Goal: Find specific page/section: Find specific page/section

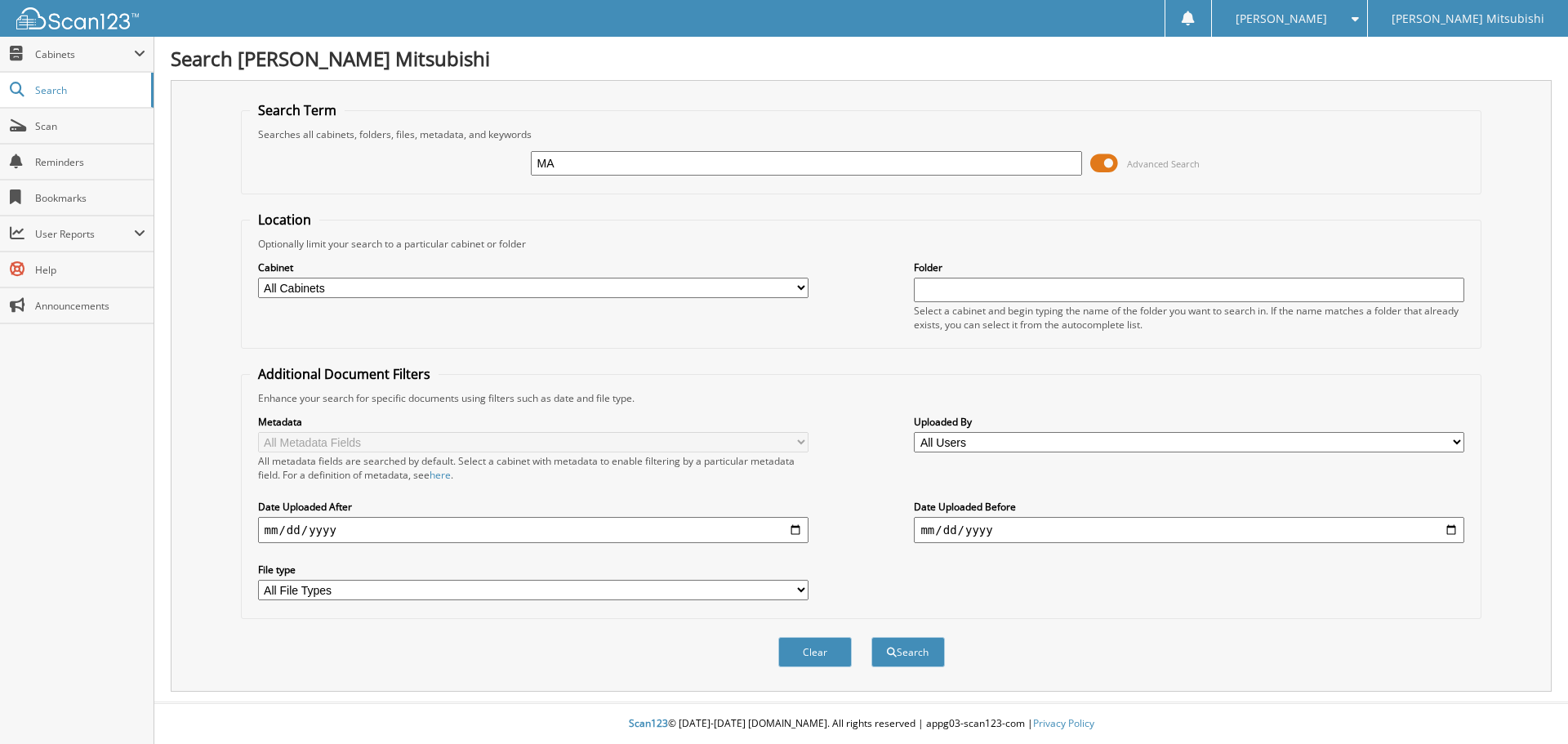
type input "M"
type input "MANDY MARTIN"
click at [872, 638] on button "Search" at bounding box center [909, 653] width 74 height 31
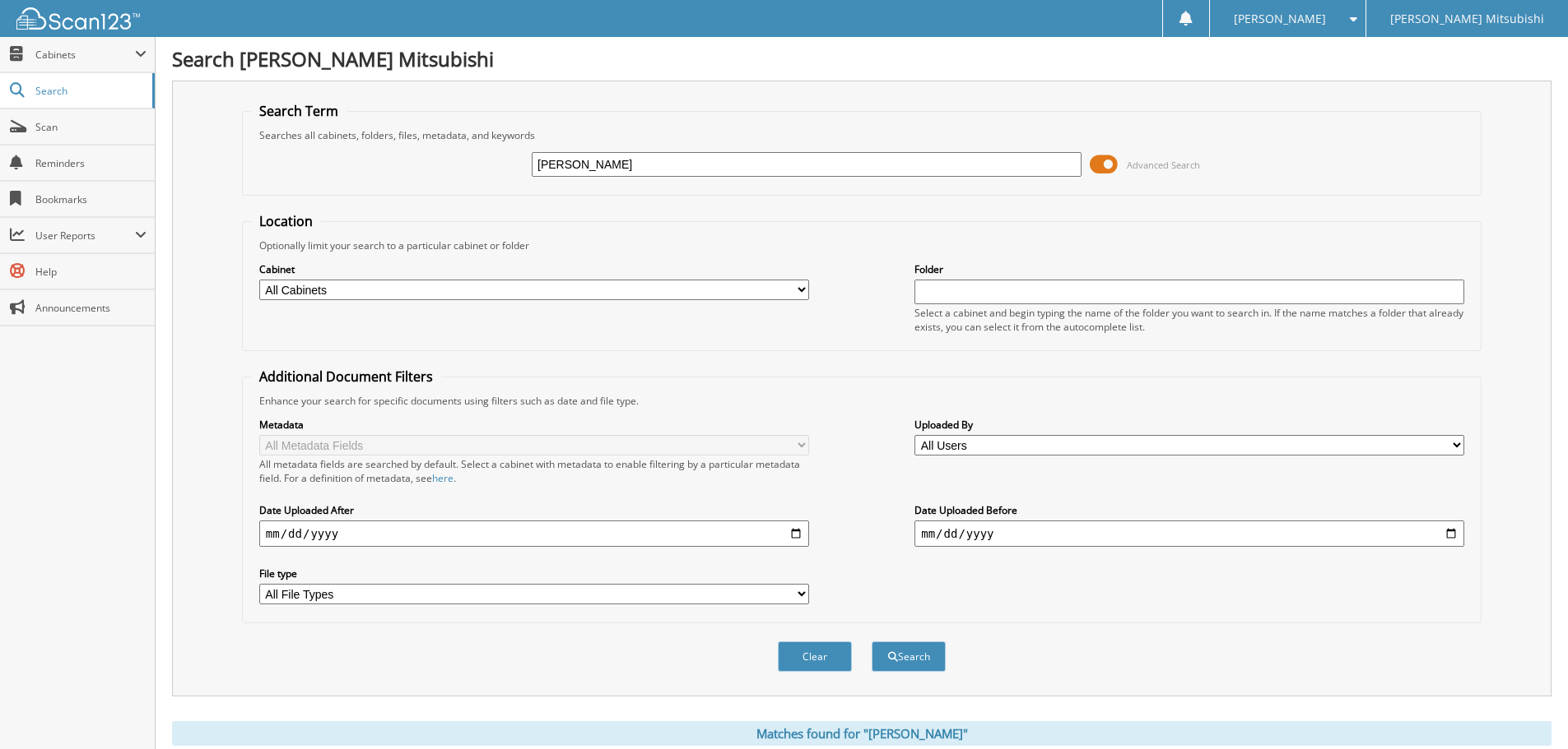
click at [582, 163] on input "MANDY MARTIN" at bounding box center [806, 164] width 550 height 25
type input "MANDY MARTIN"
click at [871, 642] on button "Search" at bounding box center [908, 657] width 74 height 31
drag, startPoint x: 580, startPoint y: 164, endPoint x: 517, endPoint y: 166, distance: 63.0
click at [517, 166] on div "MANDY MARTIN Advanced Search" at bounding box center [861, 164] width 1221 height 44
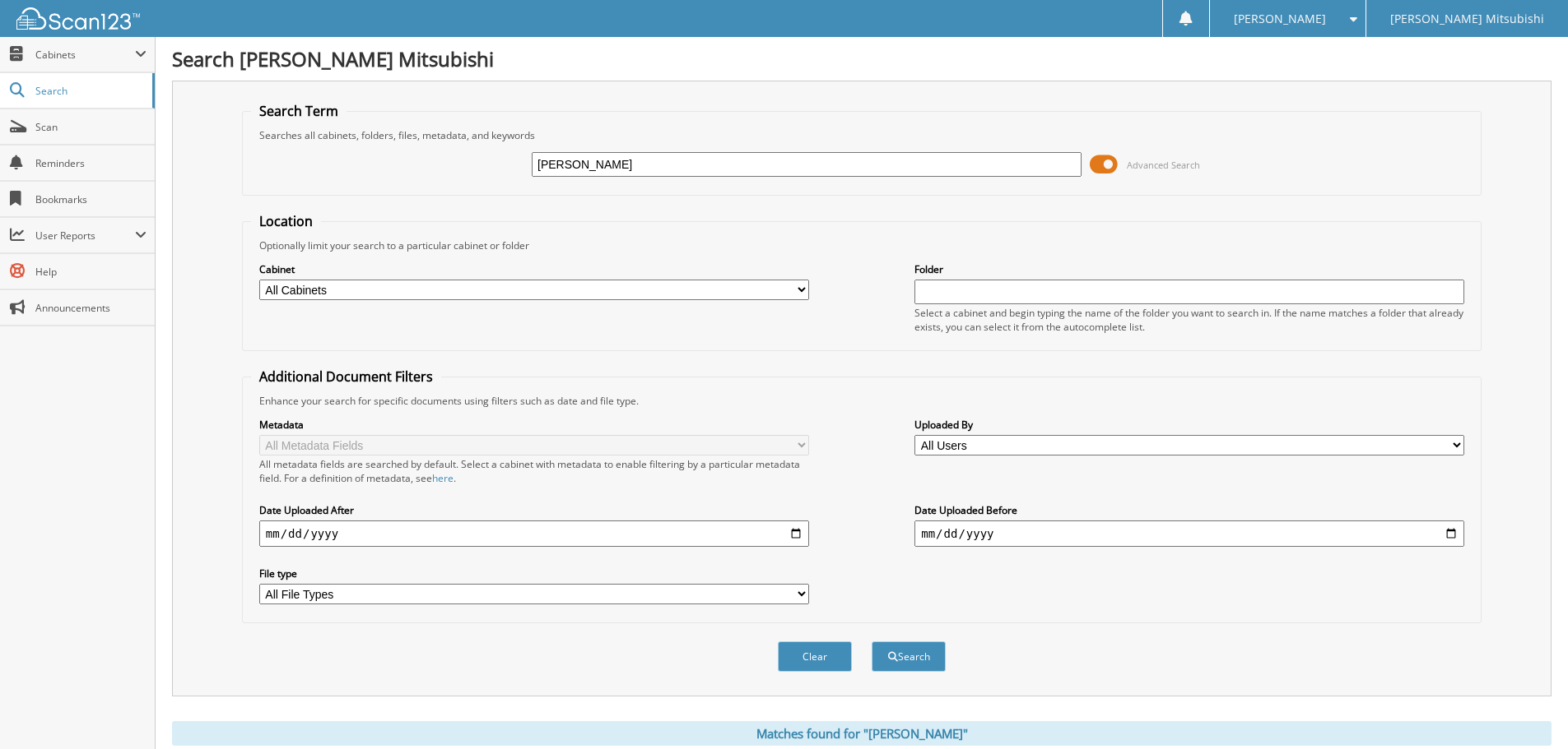
type input "[PERSON_NAME]"
click at [871, 642] on button "Search" at bounding box center [908, 657] width 74 height 31
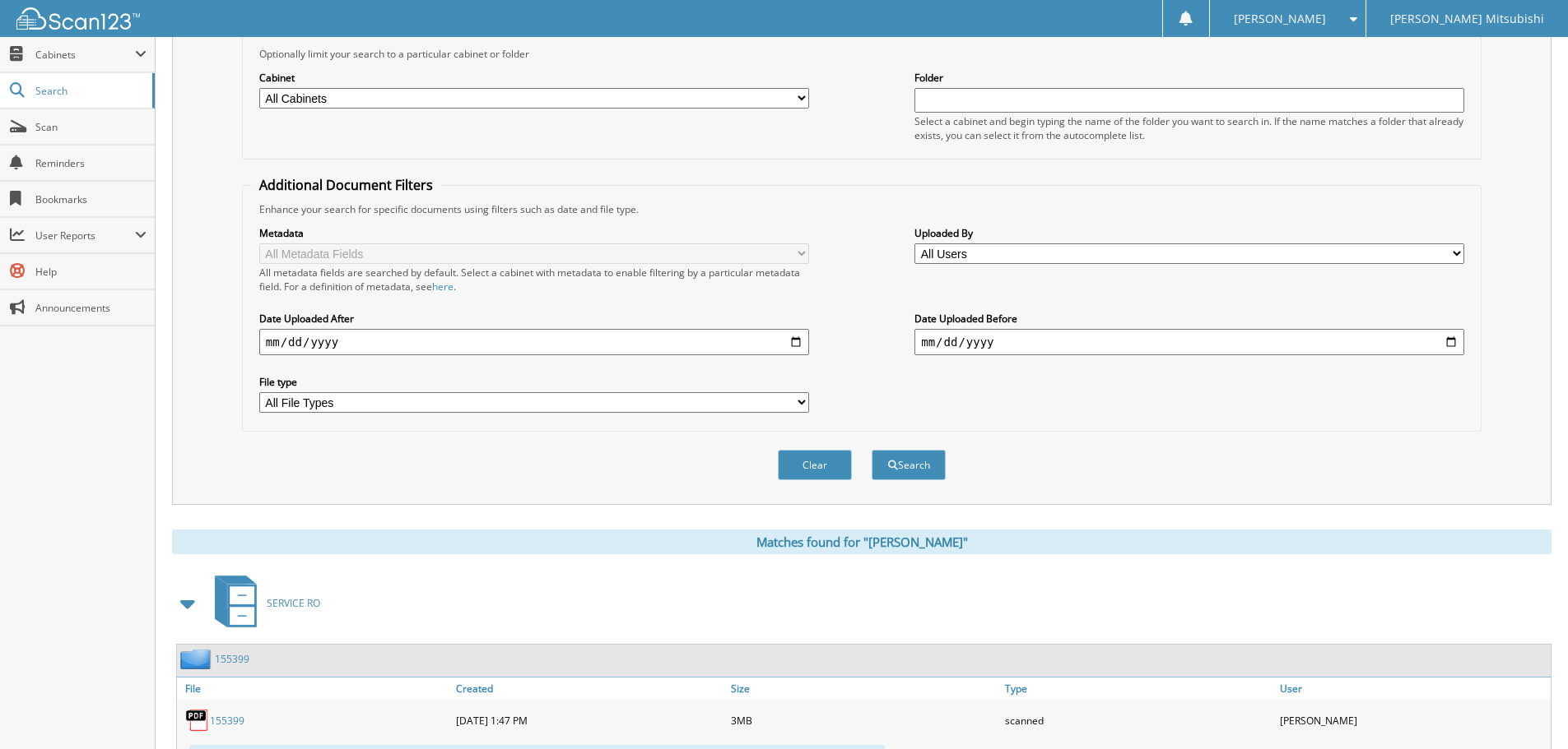
scroll to position [411, 0]
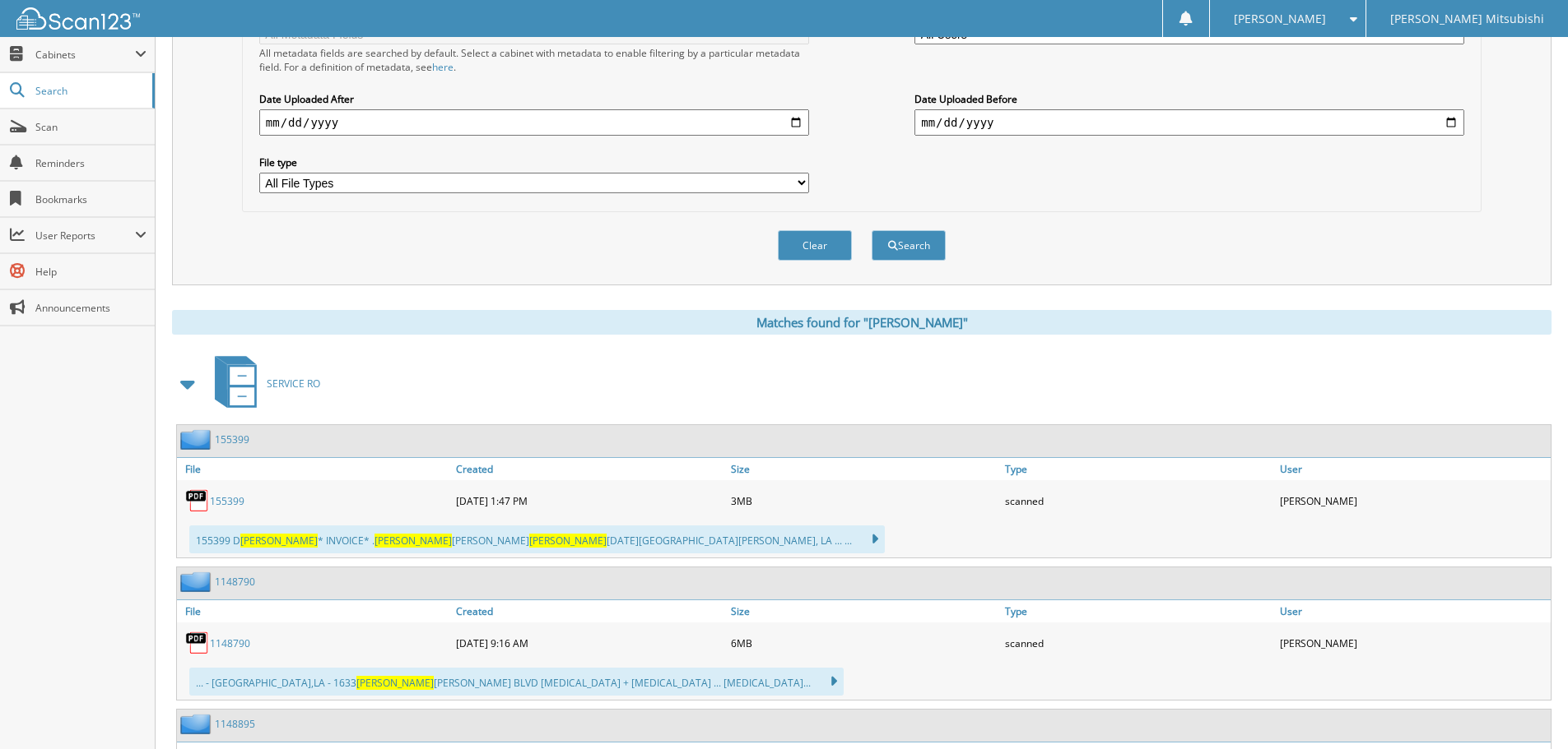
click at [230, 500] on link "155399" at bounding box center [227, 500] width 35 height 14
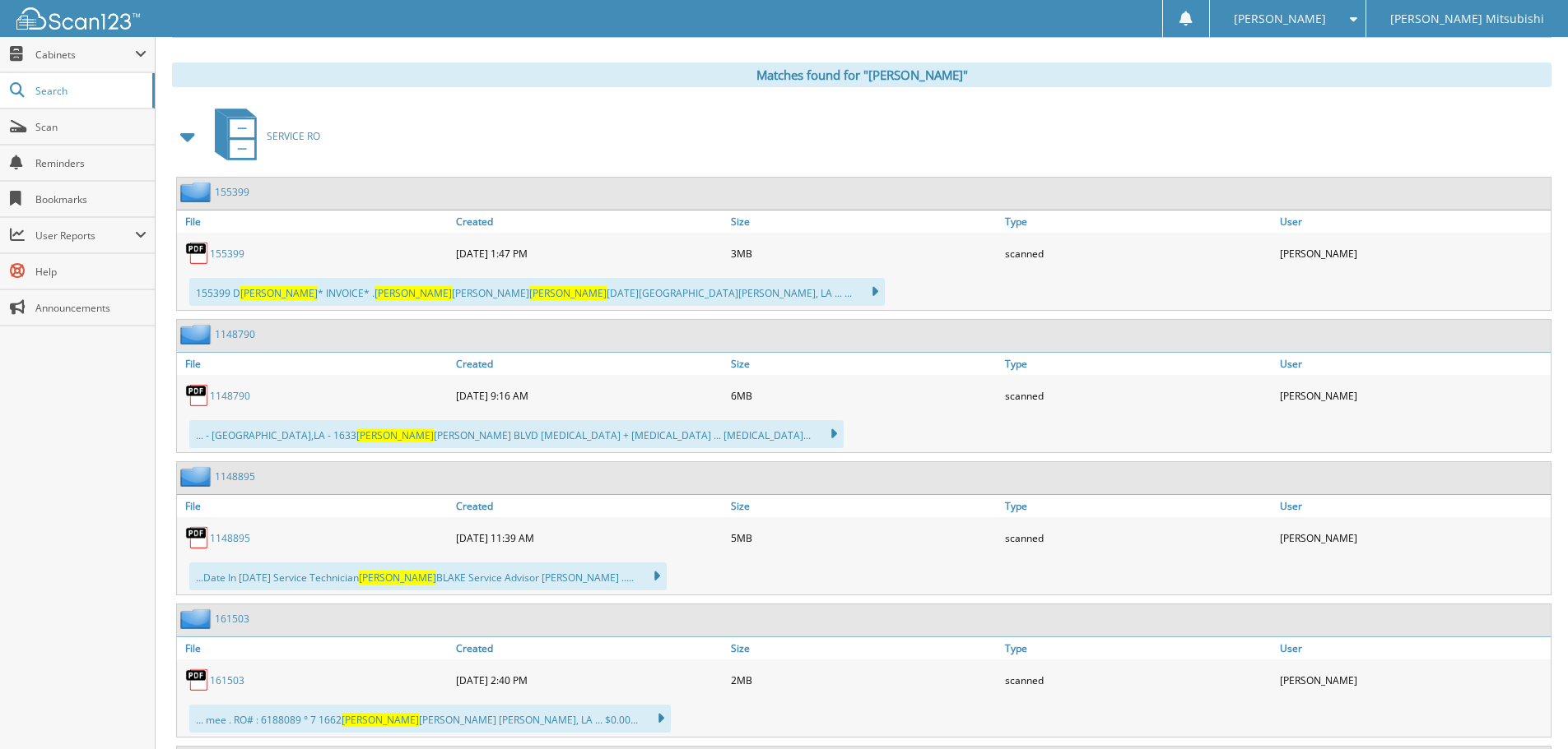
scroll to position [576, 0]
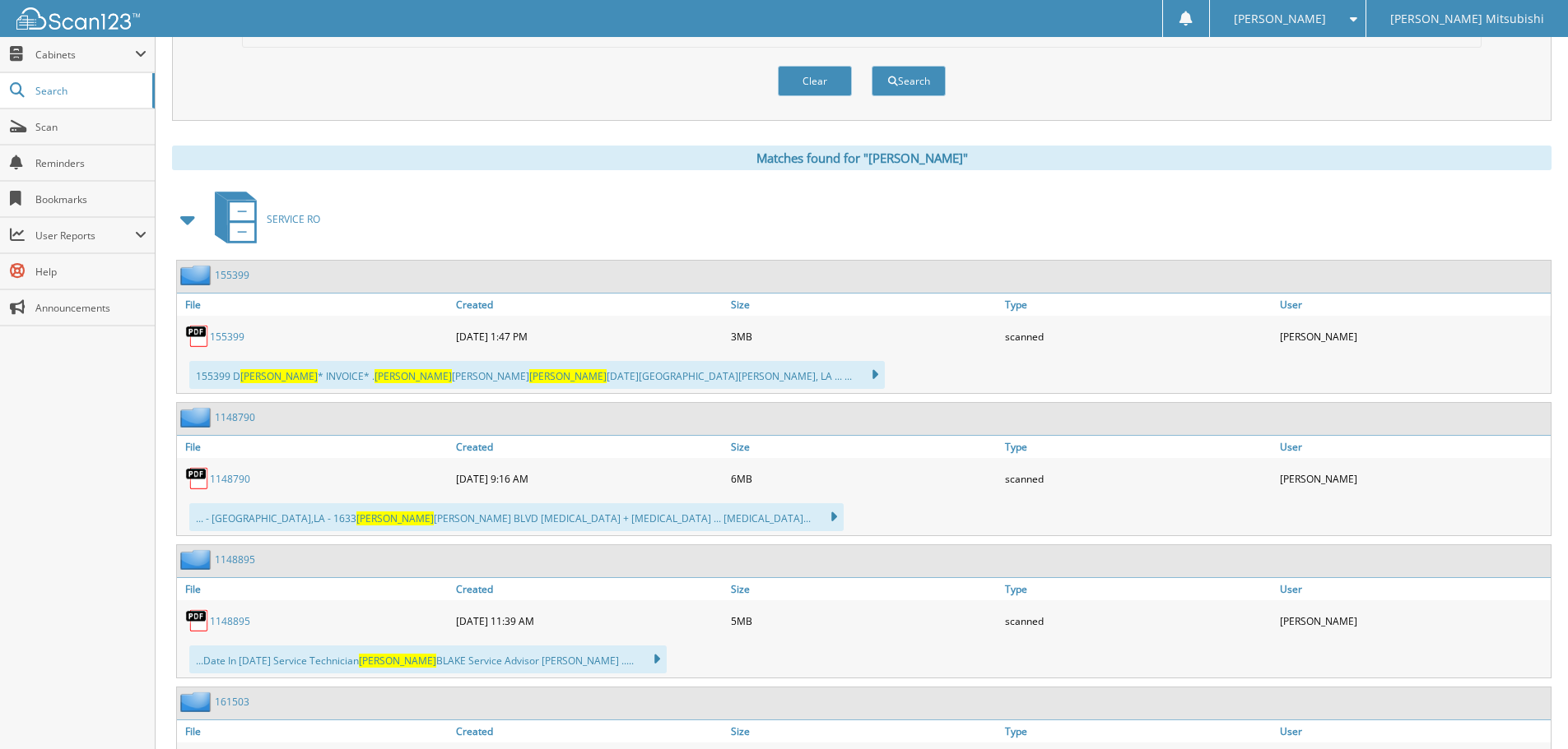
click at [233, 338] on link "155399" at bounding box center [227, 336] width 35 height 14
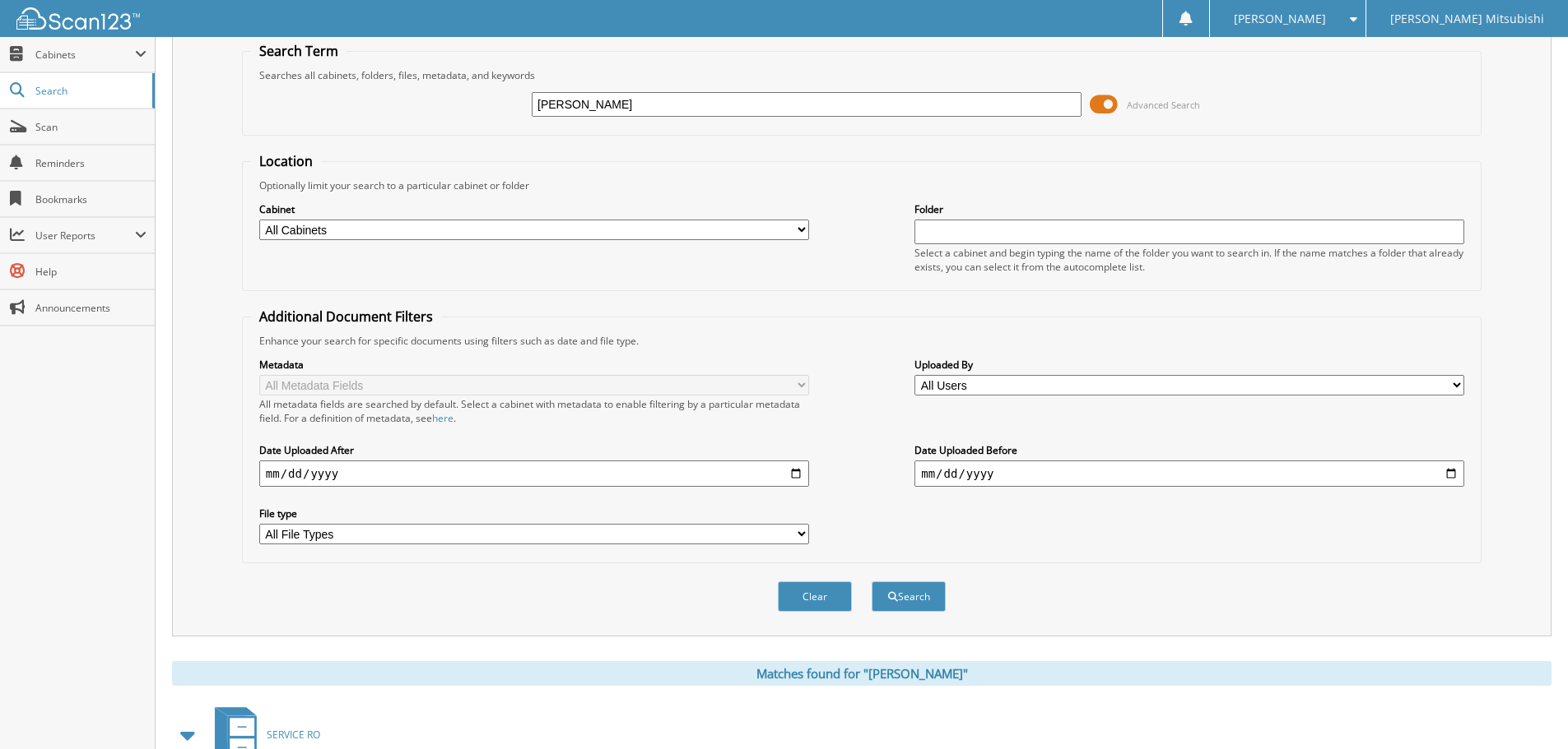
scroll to position [0, 0]
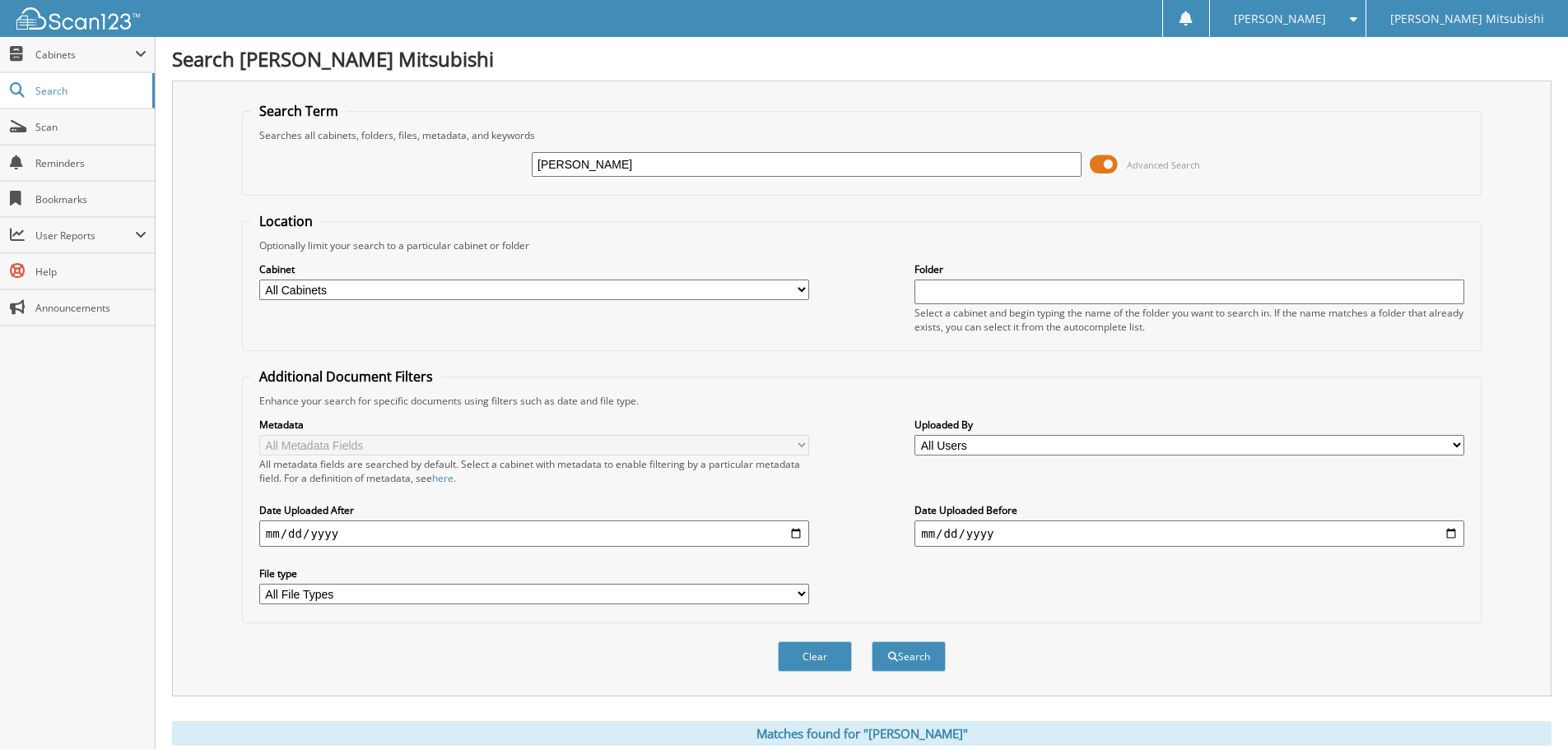
drag, startPoint x: 642, startPoint y: 164, endPoint x: 399, endPoint y: 160, distance: 243.0
click at [401, 160] on div "JOHN MARTIN Advanced Search" at bounding box center [861, 164] width 1221 height 44
type input "[PHONE_NUMBER]"
click at [871, 642] on button "Search" at bounding box center [908, 657] width 74 height 31
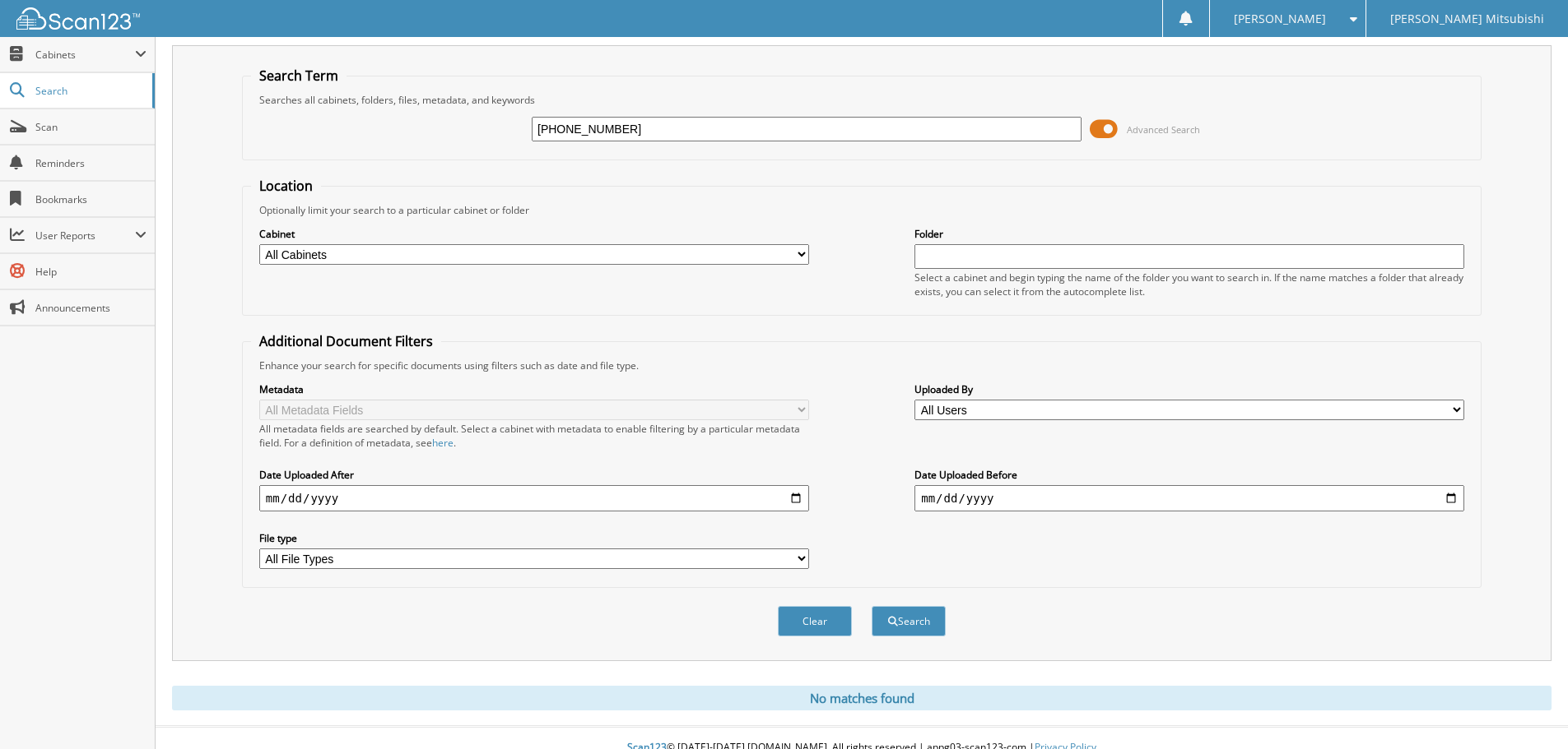
scroll to position [55, 0]
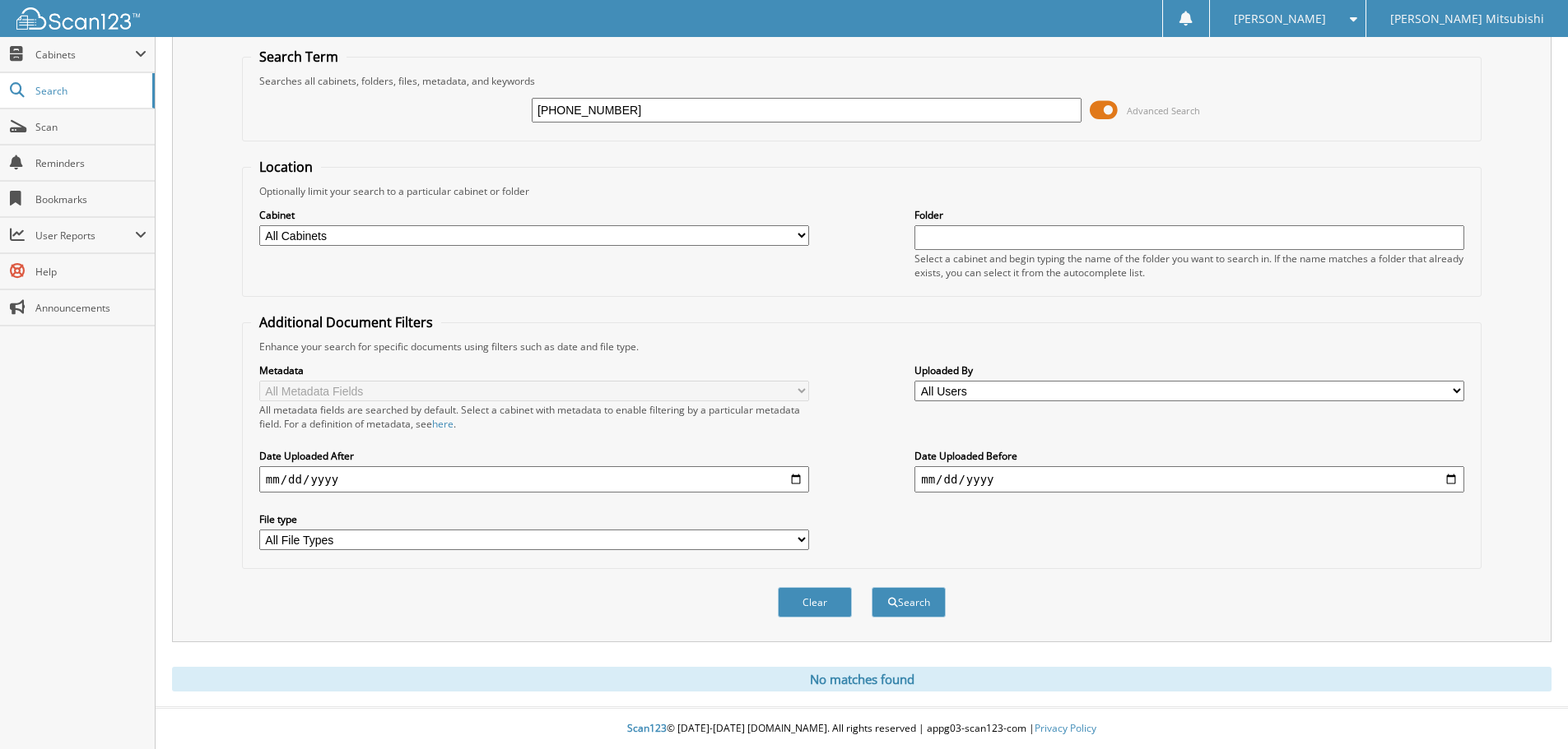
drag, startPoint x: 642, startPoint y: 119, endPoint x: 354, endPoint y: 122, distance: 288.0
click at [373, 120] on div "[PHONE_NUMBER] Advanced Search" at bounding box center [861, 110] width 1221 height 44
type input "91250W052P"
click at [871, 587] on button "Search" at bounding box center [908, 603] width 74 height 31
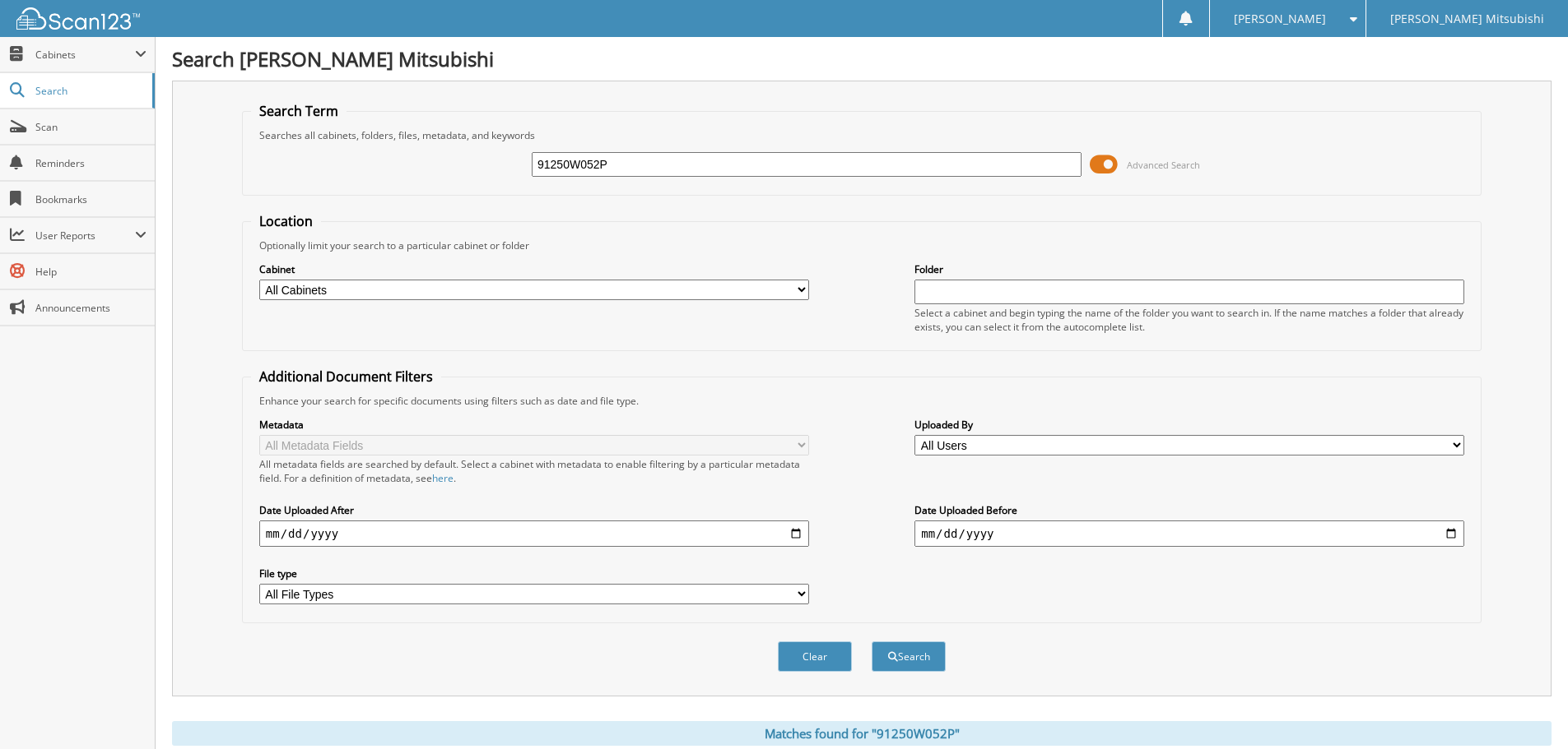
scroll to position [261, 0]
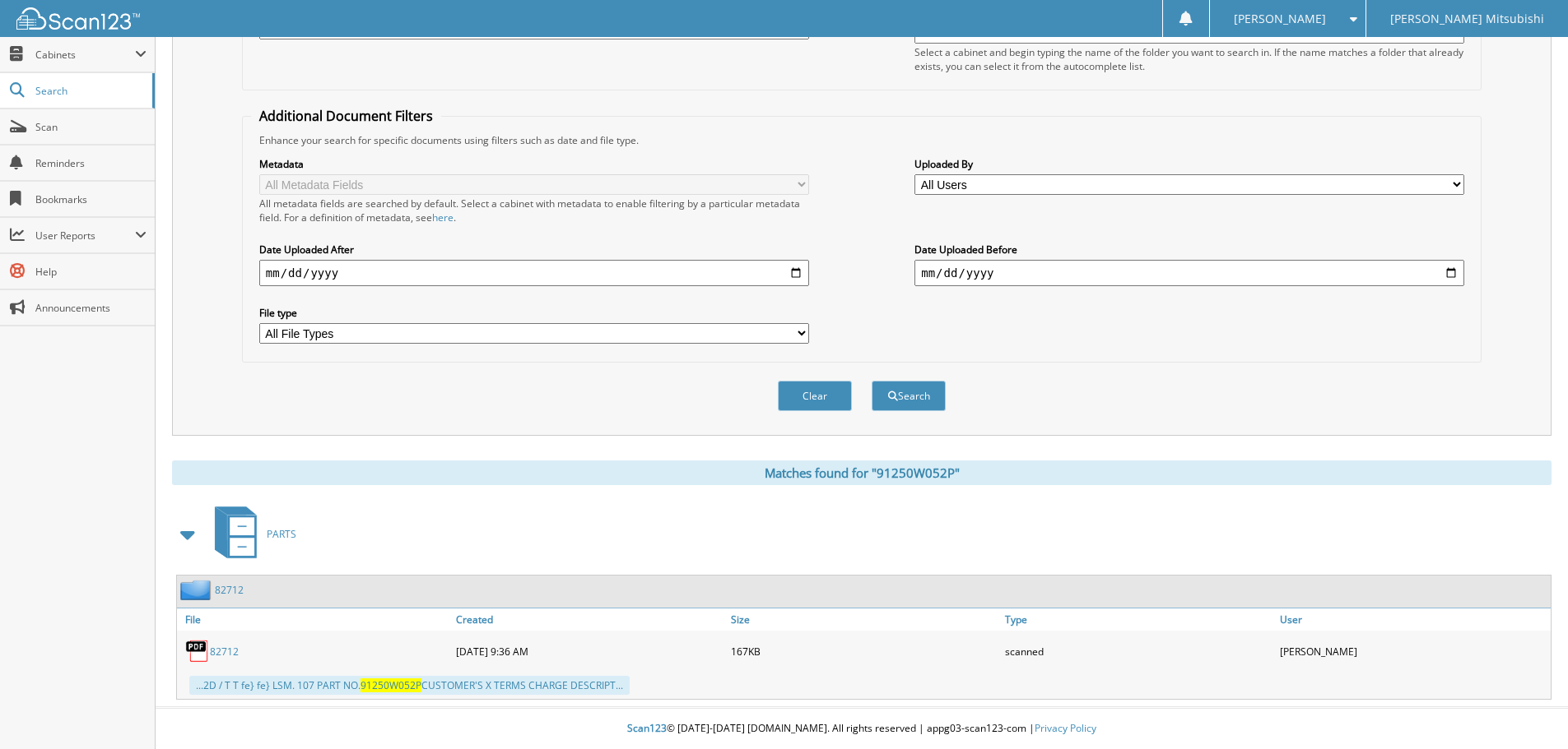
click at [227, 648] on link "82712" at bounding box center [224, 651] width 29 height 14
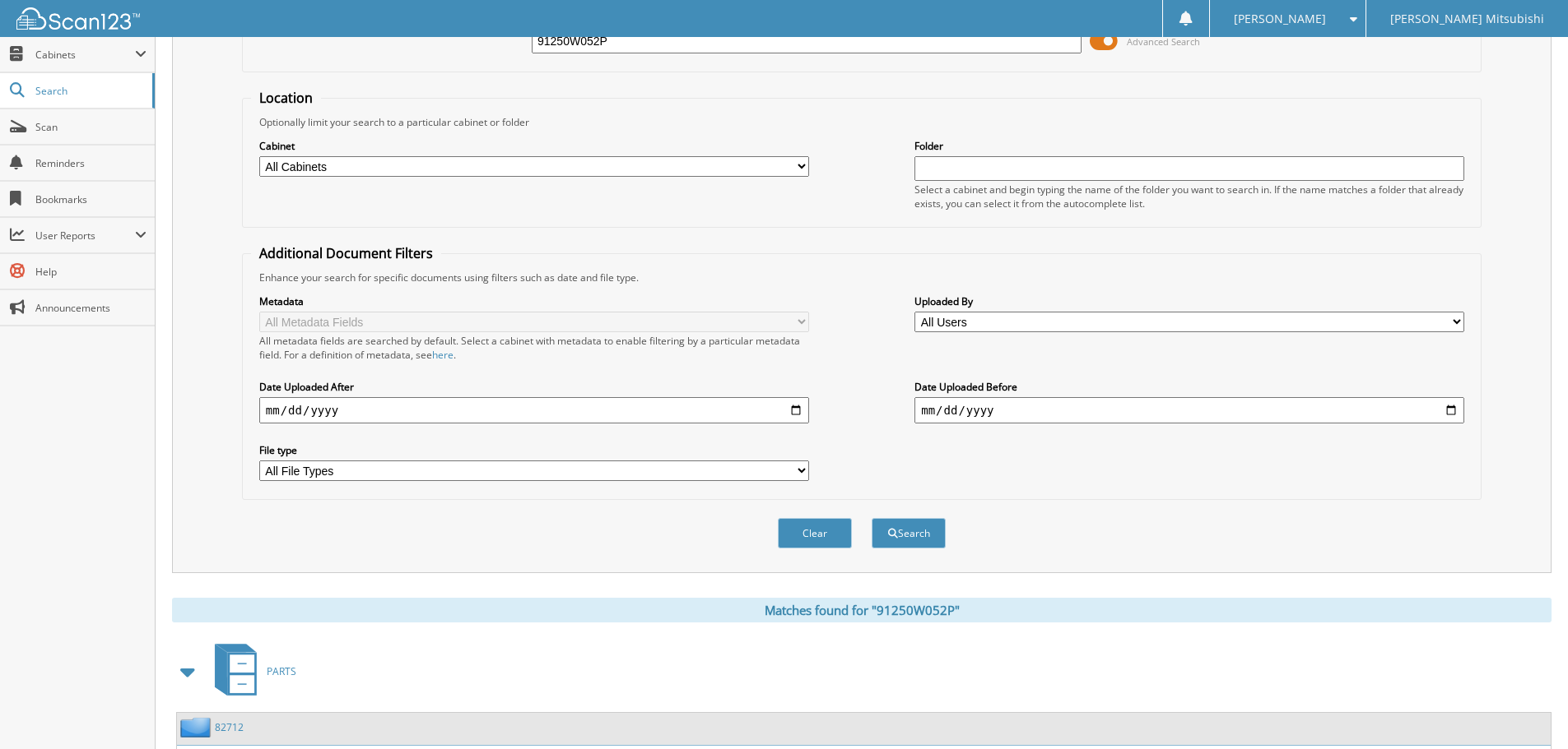
scroll to position [0, 0]
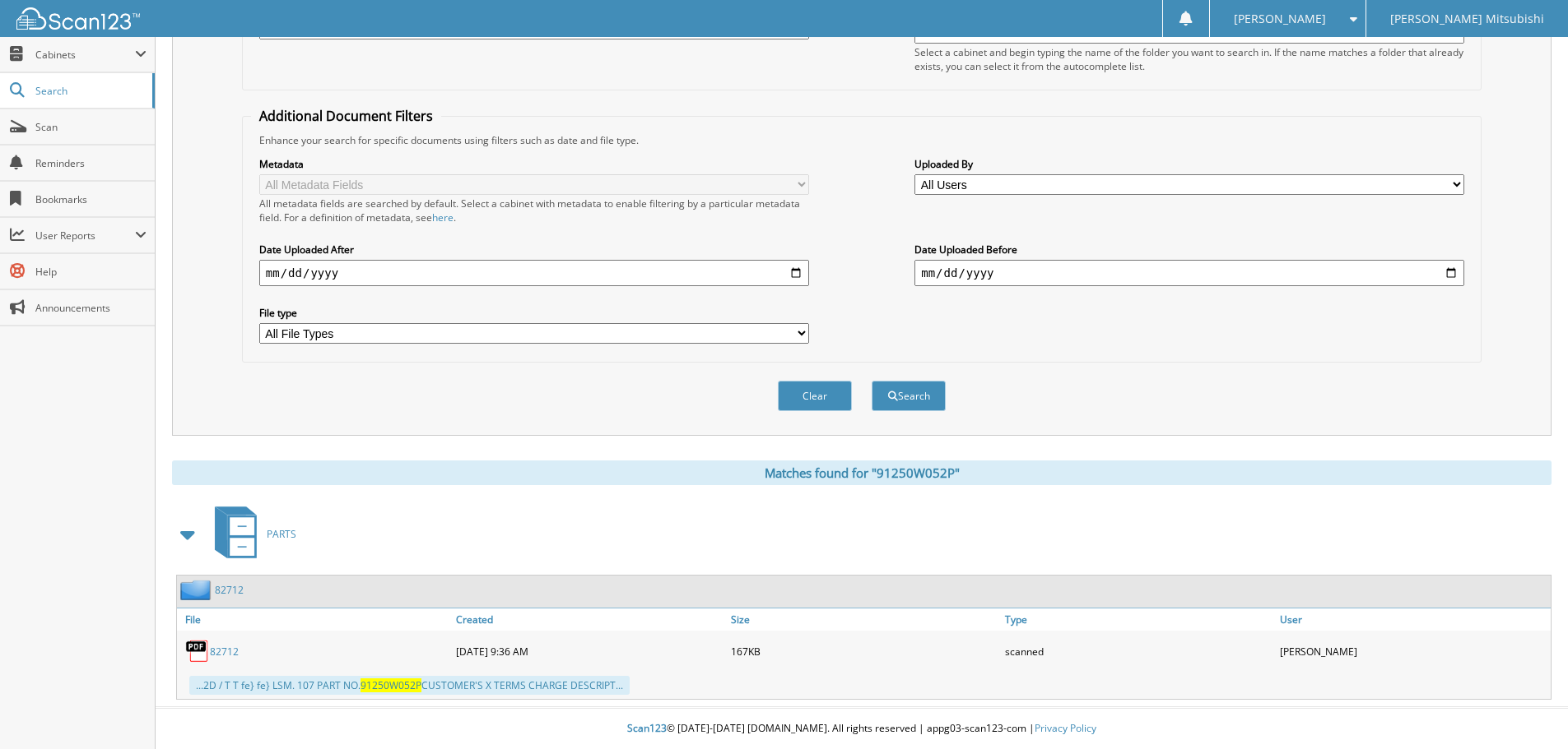
scroll to position [261, 0]
drag, startPoint x: 232, startPoint y: 651, endPoint x: 244, endPoint y: 646, distance: 13.0
click at [232, 651] on link "82712" at bounding box center [224, 651] width 29 height 14
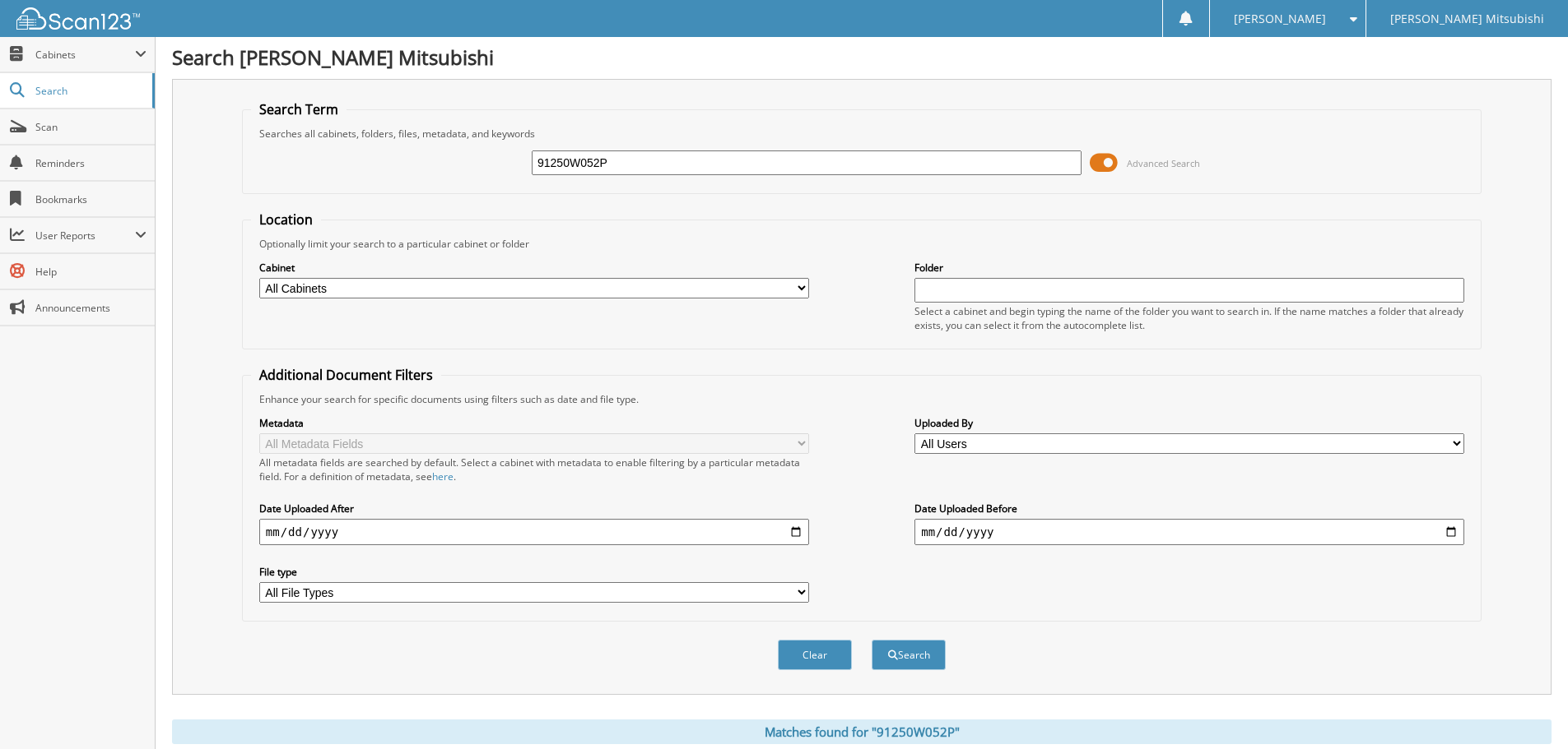
scroll to position [0, 0]
drag, startPoint x: 640, startPoint y: 157, endPoint x: 274, endPoint y: 176, distance: 366.5
click at [287, 176] on div "91250W052P Advanced Search" at bounding box center [861, 164] width 1221 height 44
type input "[PERSON_NAME]"
click at [871, 642] on button "Search" at bounding box center [908, 657] width 74 height 31
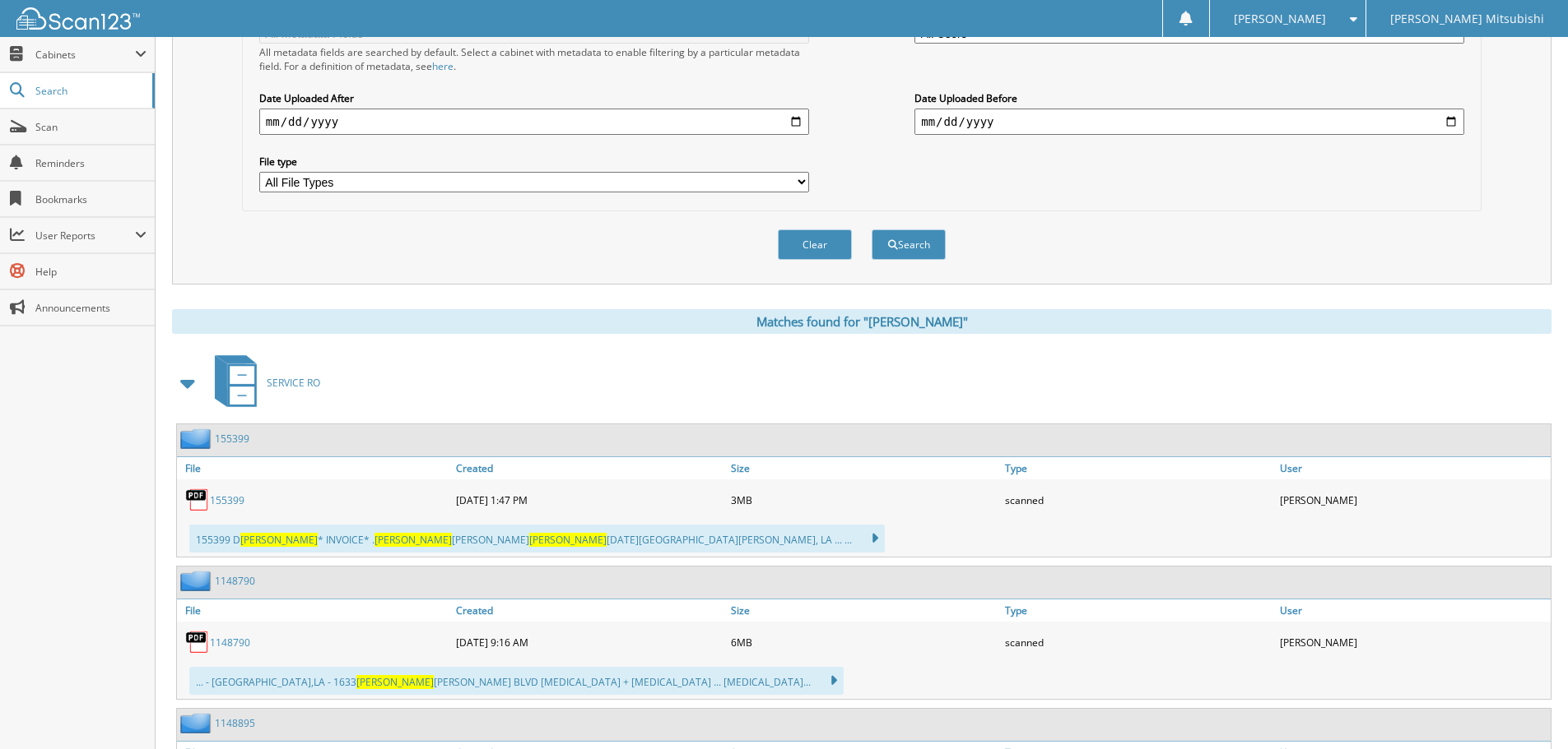
scroll to position [576, 0]
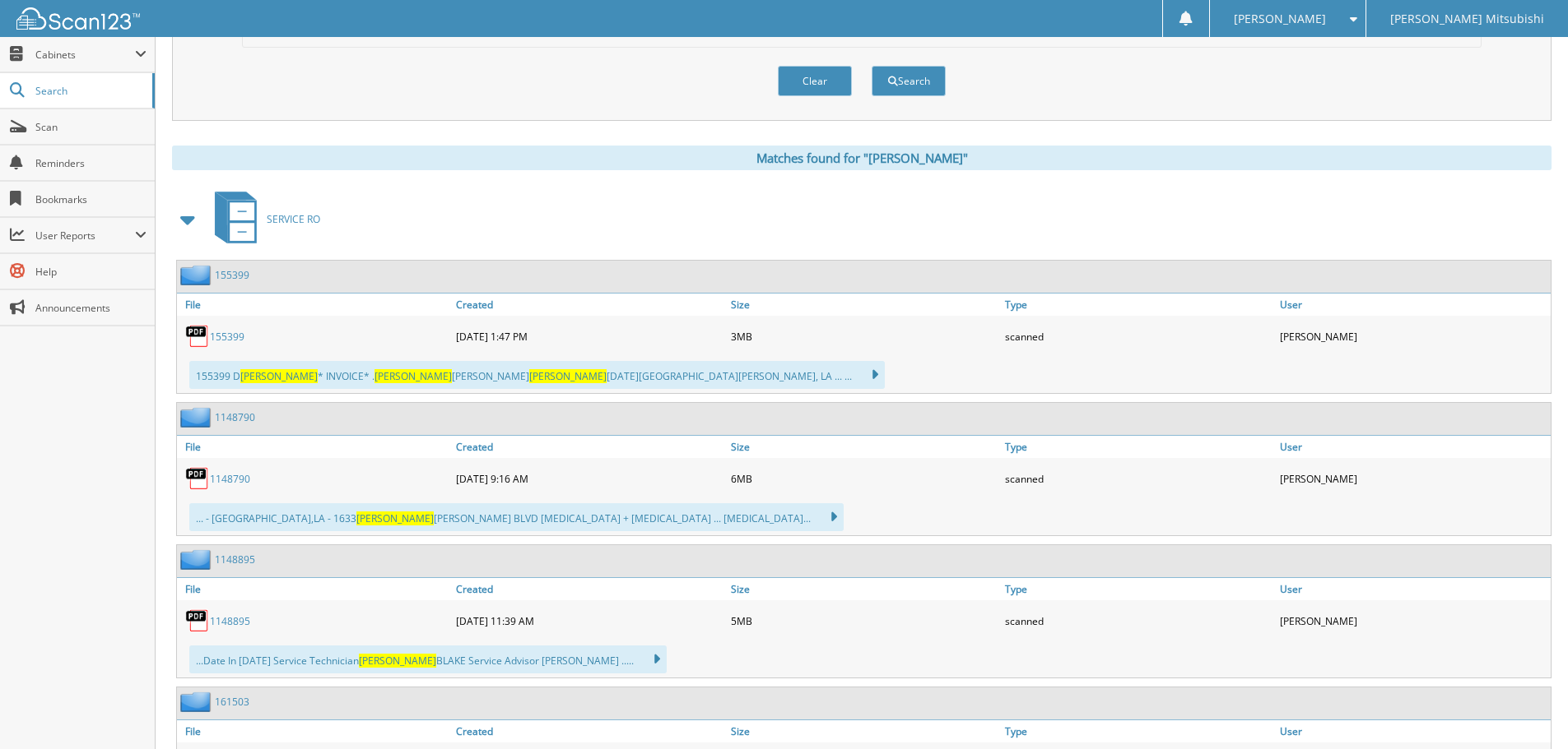
click at [233, 339] on link "155399" at bounding box center [227, 336] width 35 height 14
